Goal: Obtain resource: Obtain resource

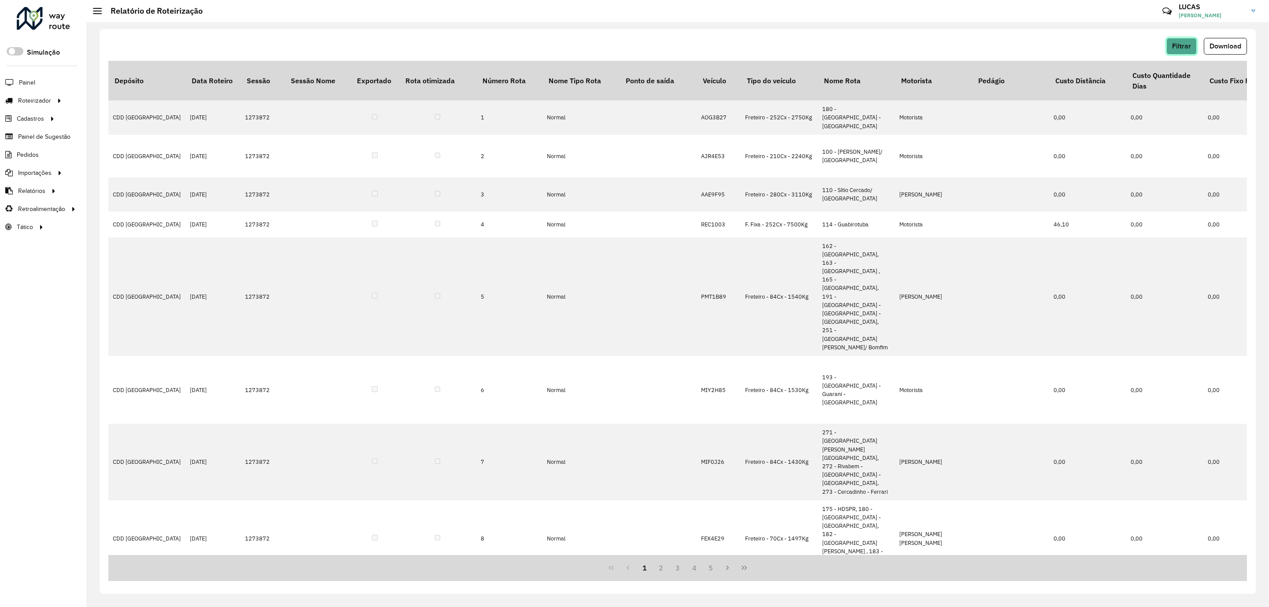
click at [1189, 45] on span "Filtrar" at bounding box center [1181, 45] width 19 height 7
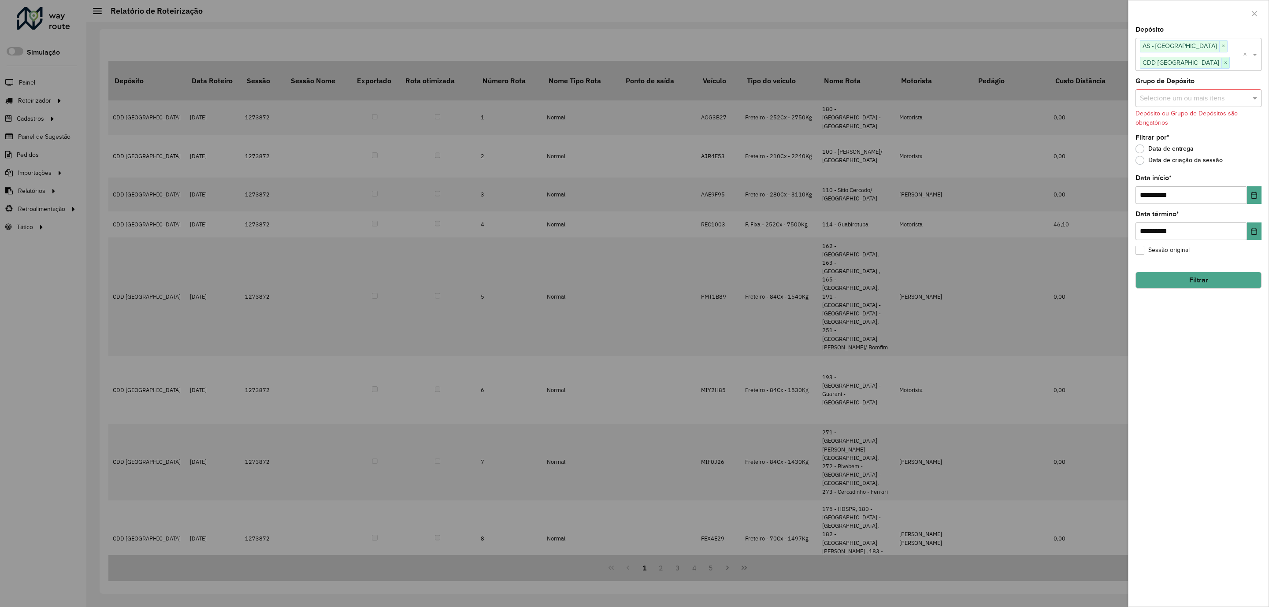
click at [1222, 61] on span "×" at bounding box center [1226, 63] width 8 height 11
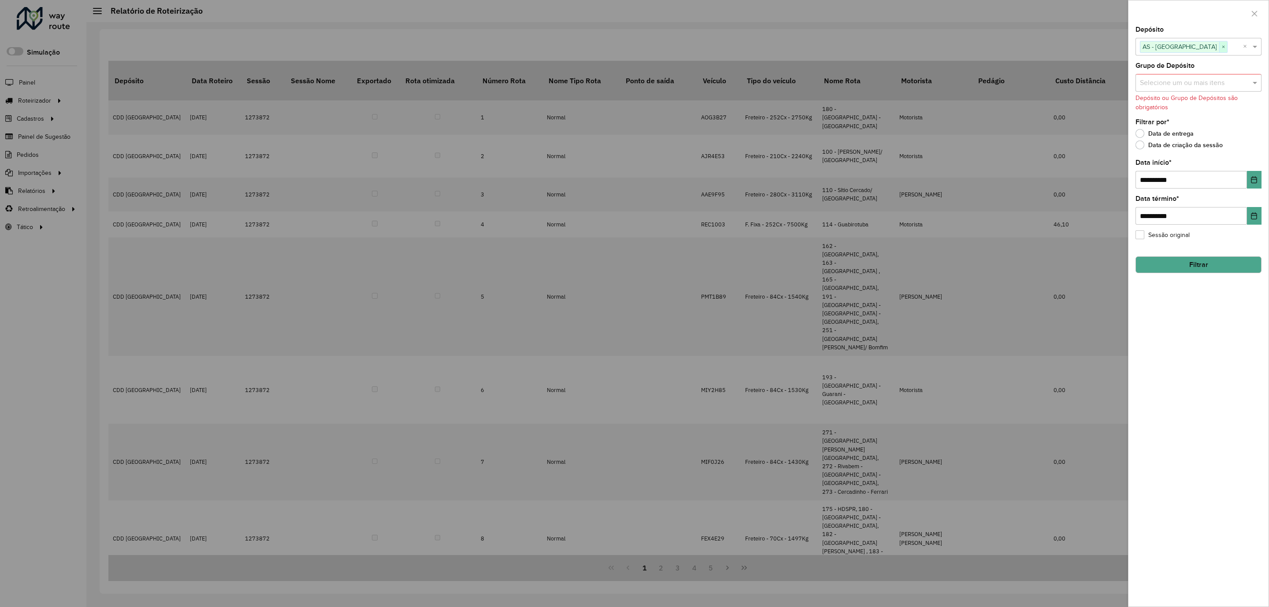
click at [1219, 48] on span "×" at bounding box center [1223, 47] width 8 height 11
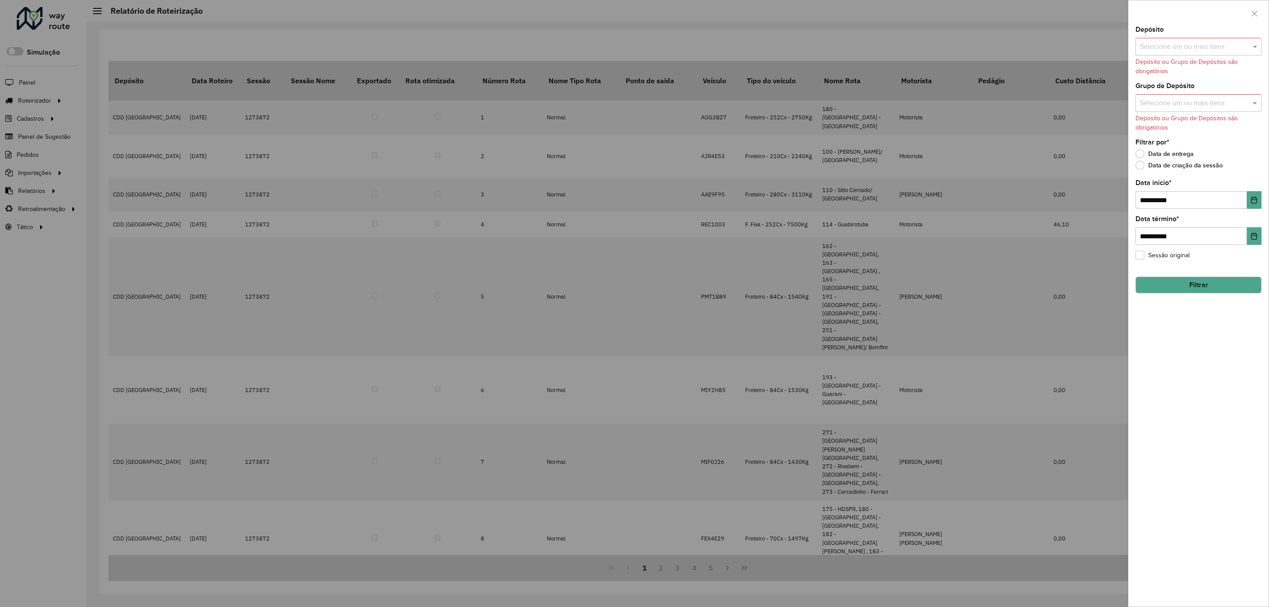
click at [1191, 48] on input "text" at bounding box center [1194, 47] width 113 height 11
type input "****"
click at [1149, 93] on div "AS - Londrina" at bounding box center [1198, 91] width 125 height 15
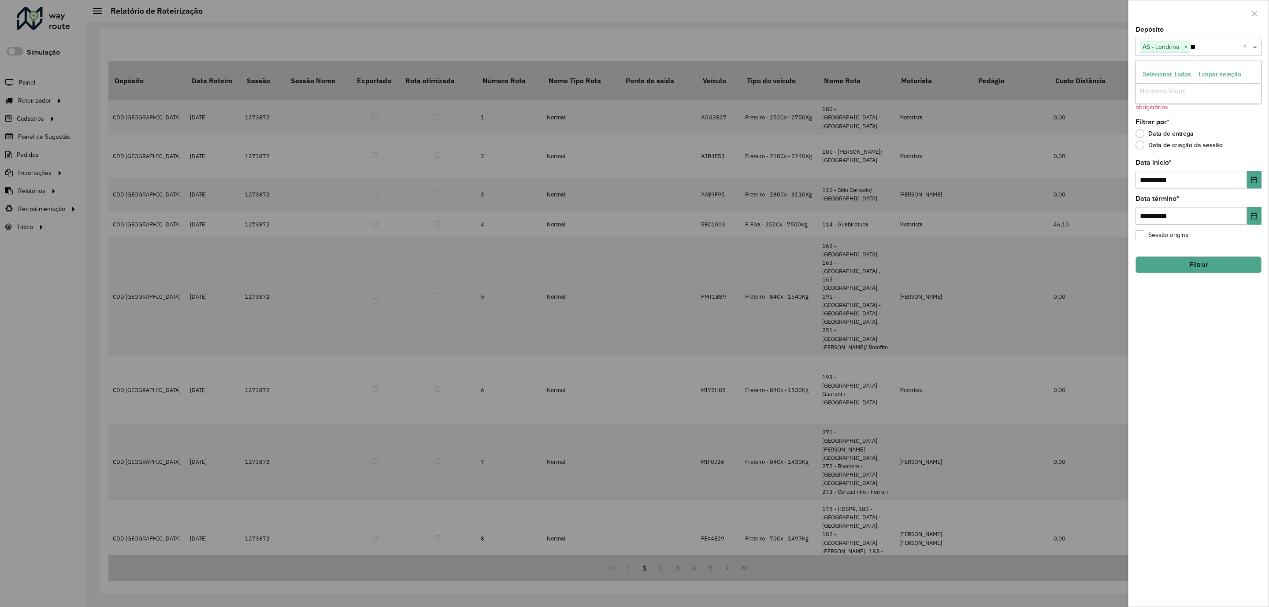
type input "*"
type input "***"
click at [1180, 102] on div "CDD Londrina" at bounding box center [1198, 106] width 125 height 15
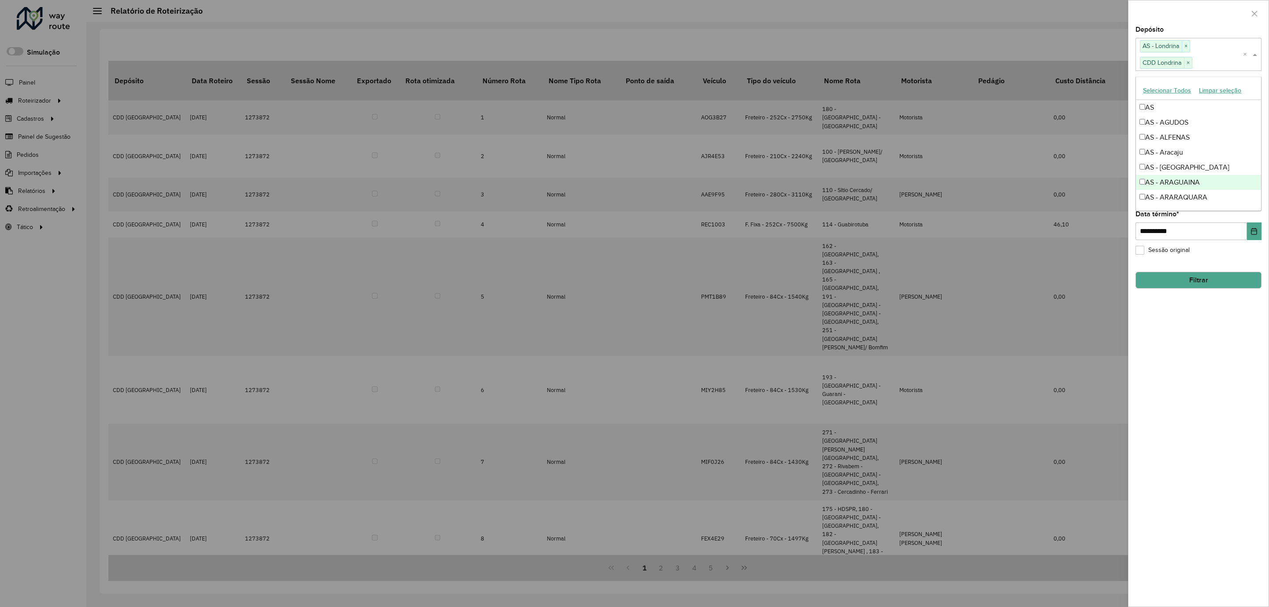
click at [1256, 375] on div "**********" at bounding box center [1199, 316] width 140 height 580
click at [1204, 285] on button "Filtrar" at bounding box center [1199, 280] width 126 height 17
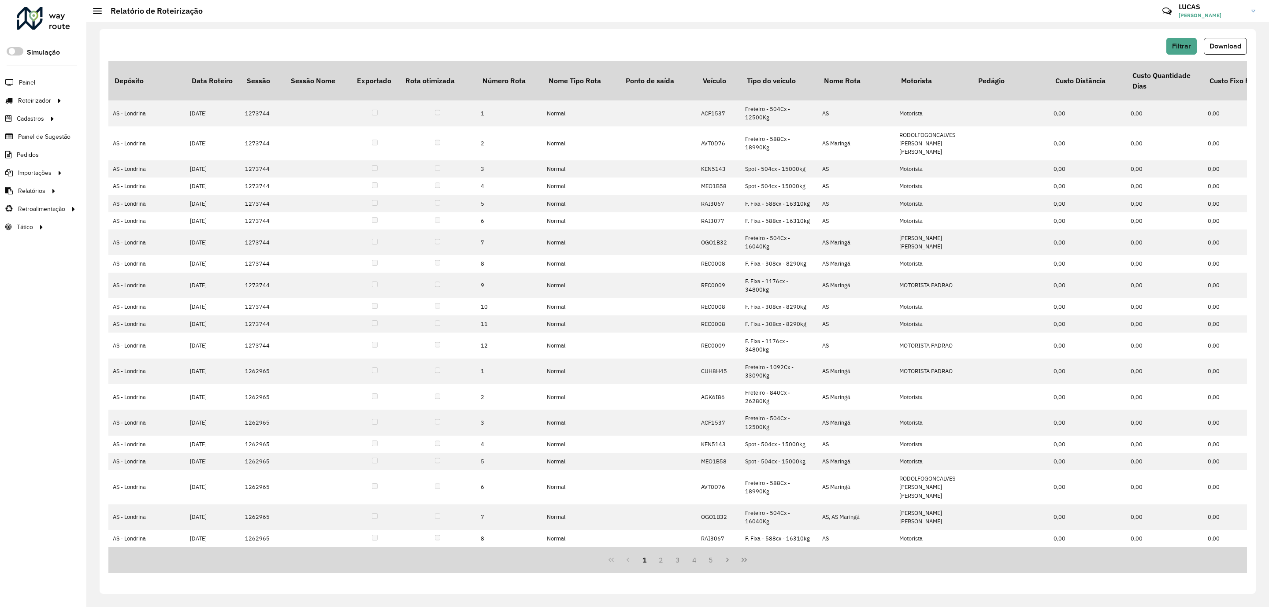
click at [1231, 44] on span "Download" at bounding box center [1226, 45] width 32 height 7
click at [1187, 51] on button "Filtrar" at bounding box center [1182, 46] width 30 height 17
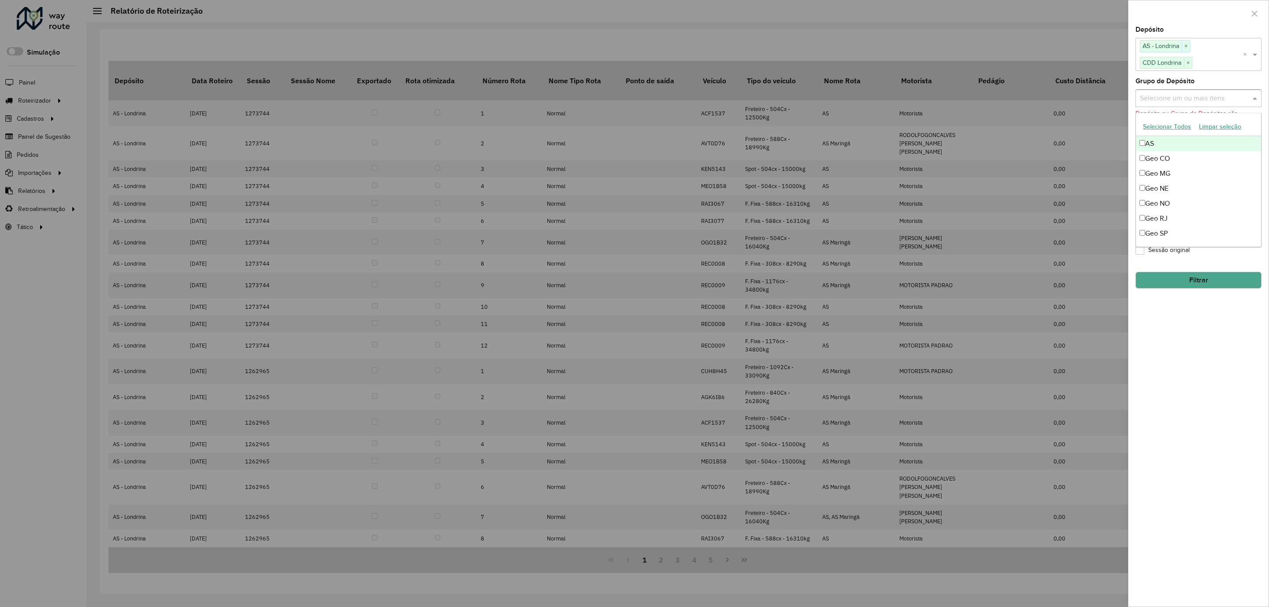
click at [1189, 98] on input "text" at bounding box center [1194, 98] width 113 height 11
drag, startPoint x: 1100, startPoint y: 52, endPoint x: 1103, endPoint y: 57, distance: 5.9
click at [1100, 53] on div at bounding box center [634, 303] width 1269 height 607
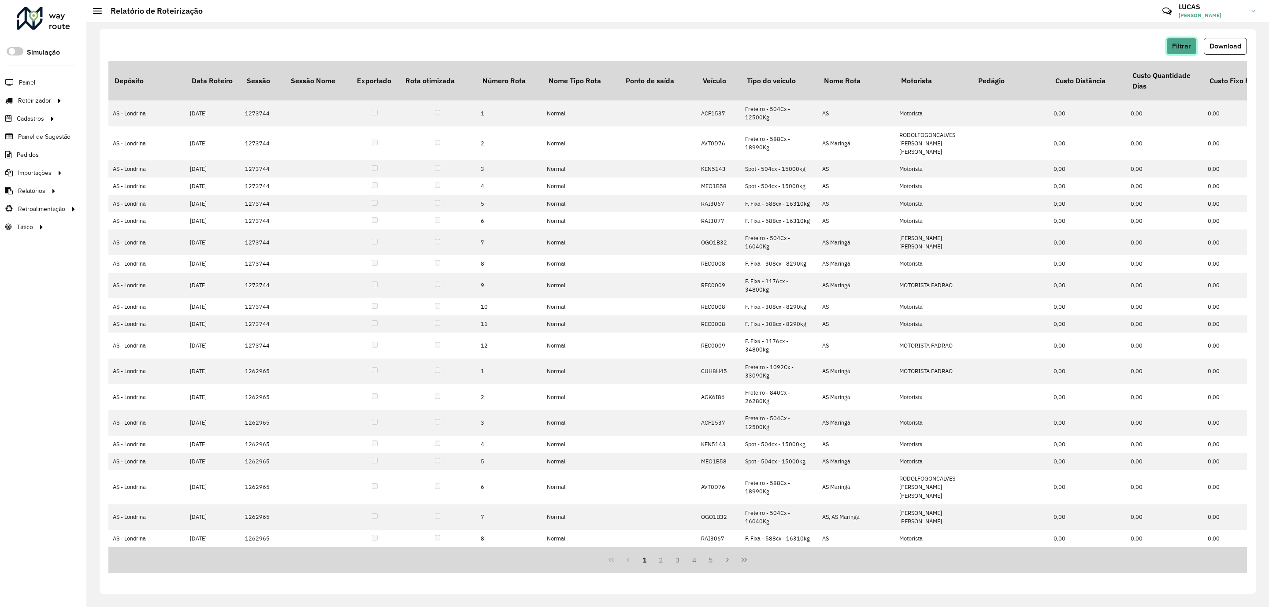
click at [1186, 45] on span "Filtrar" at bounding box center [1181, 45] width 19 height 7
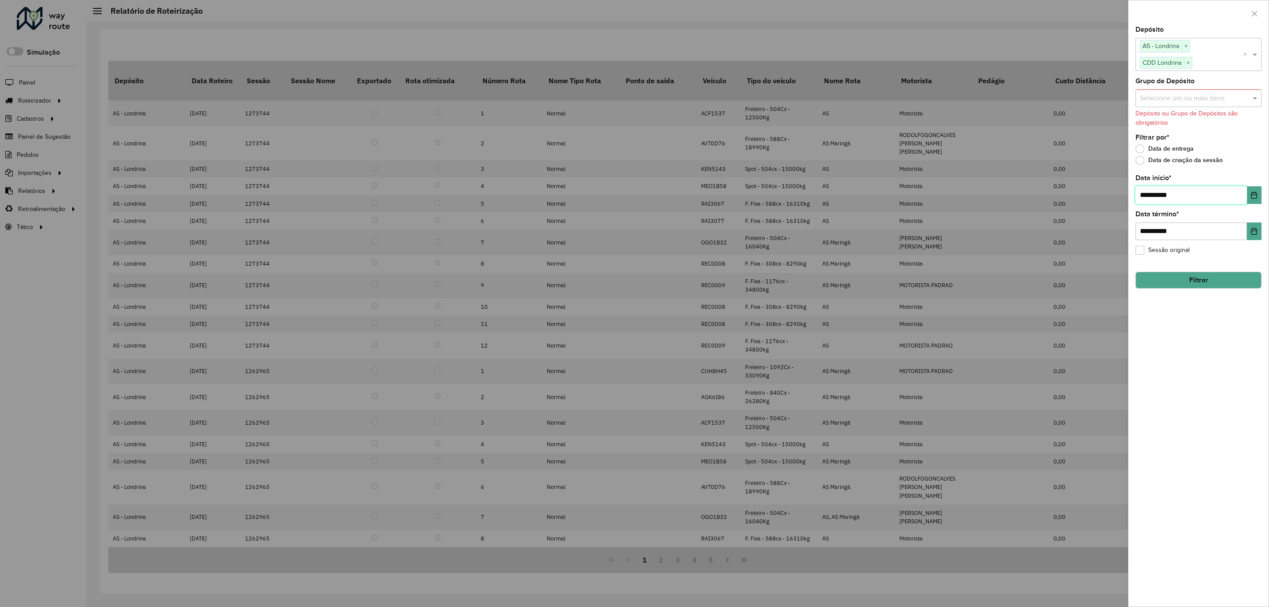
click at [1181, 196] on input "**********" at bounding box center [1192, 195] width 112 height 18
click at [1260, 195] on button "Choose Date" at bounding box center [1254, 195] width 15 height 18
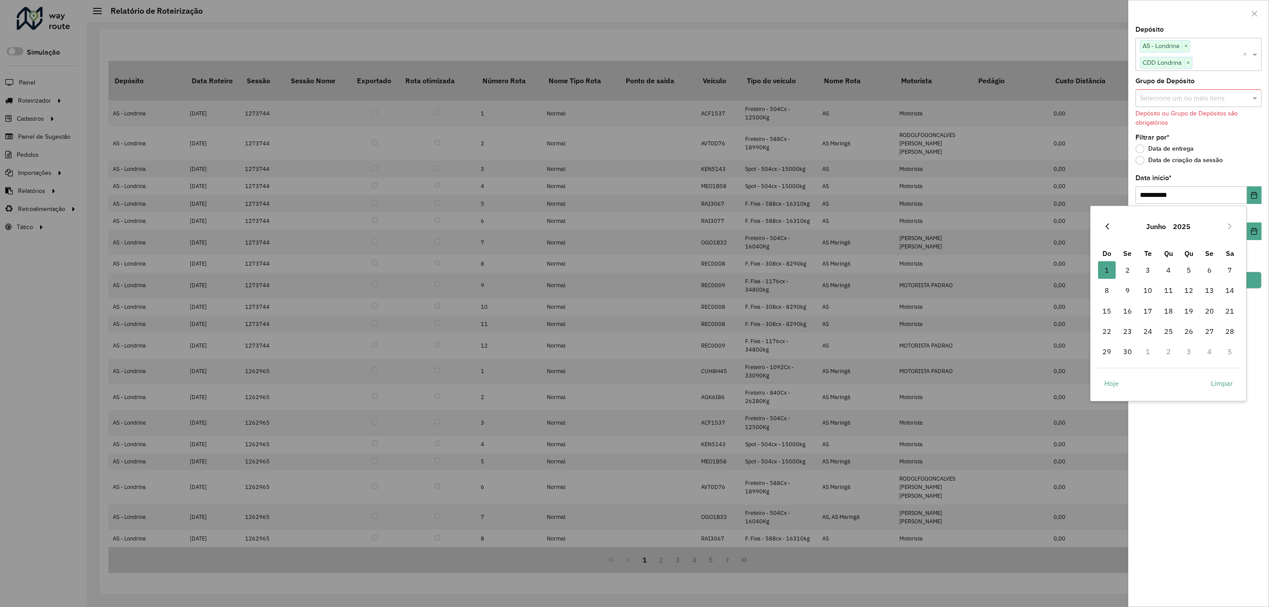
click at [1106, 224] on button "Previous Month" at bounding box center [1107, 226] width 14 height 14
click at [1107, 224] on icon "Previous Month" at bounding box center [1107, 226] width 7 height 7
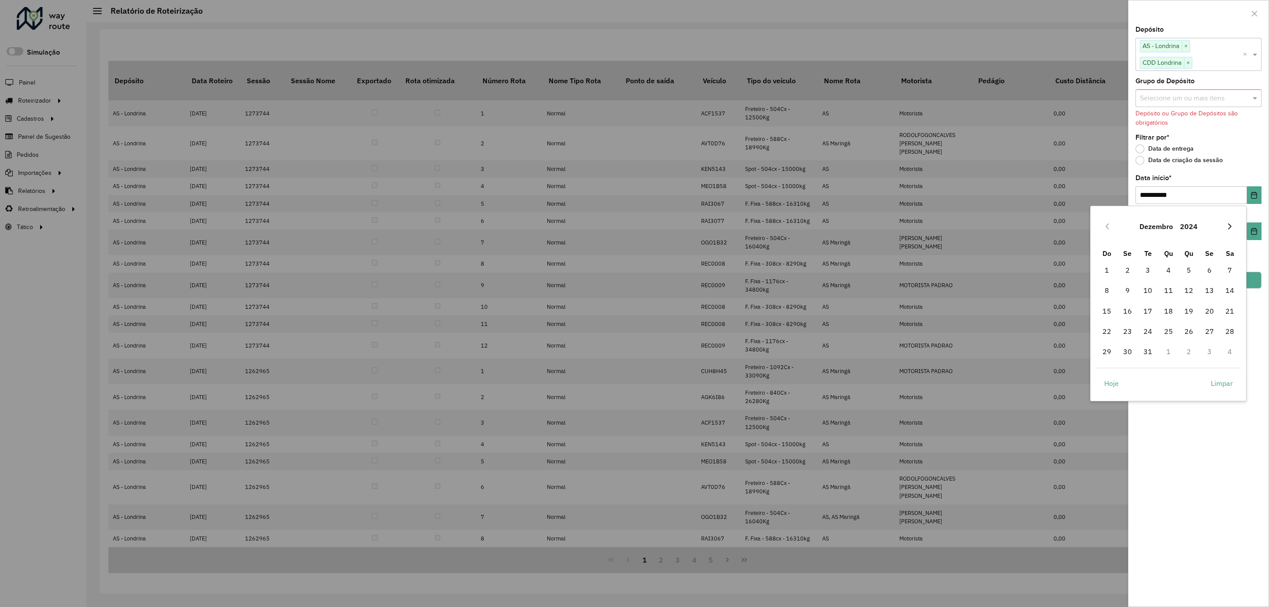
click at [1226, 229] on button "Next Month" at bounding box center [1230, 226] width 14 height 14
click at [1165, 269] on span "1" at bounding box center [1169, 270] width 18 height 18
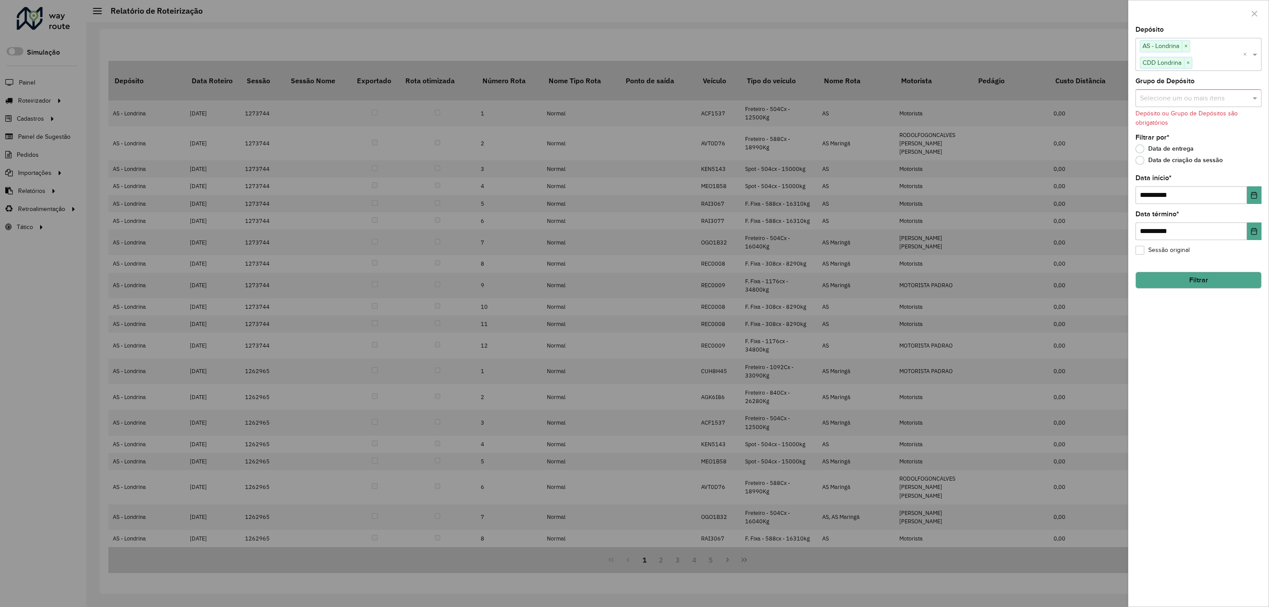
click at [1177, 286] on button "Filtrar" at bounding box center [1199, 280] width 126 height 17
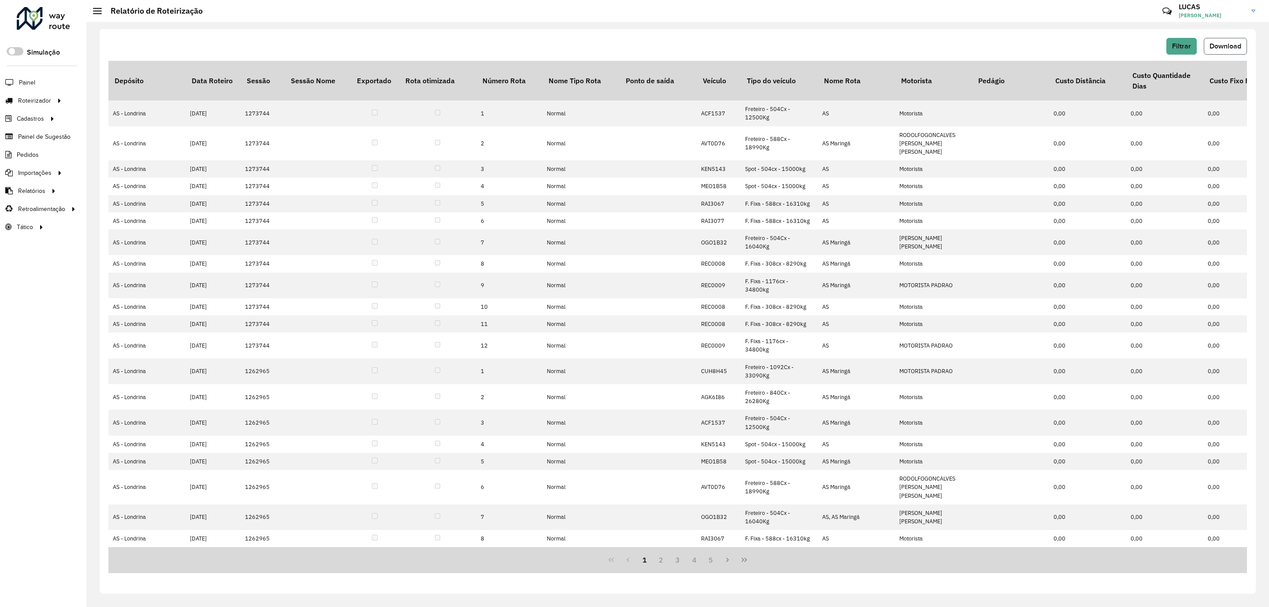
click at [1219, 45] on span "Download" at bounding box center [1226, 45] width 32 height 7
